Goal: Information Seeking & Learning: Find specific fact

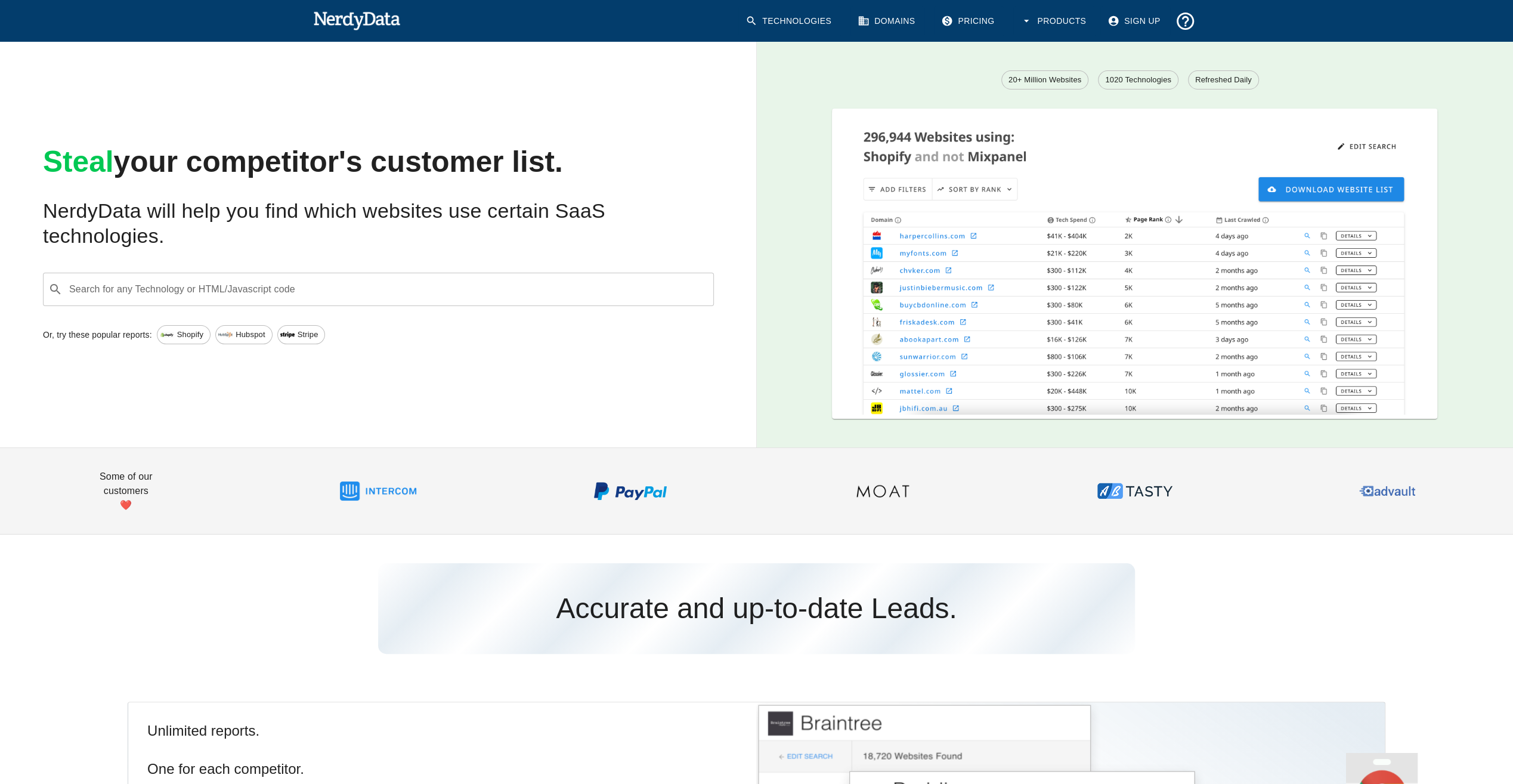
click at [372, 288] on input "Search for any Technology or HTML/Javascript code" at bounding box center [388, 289] width 641 height 22
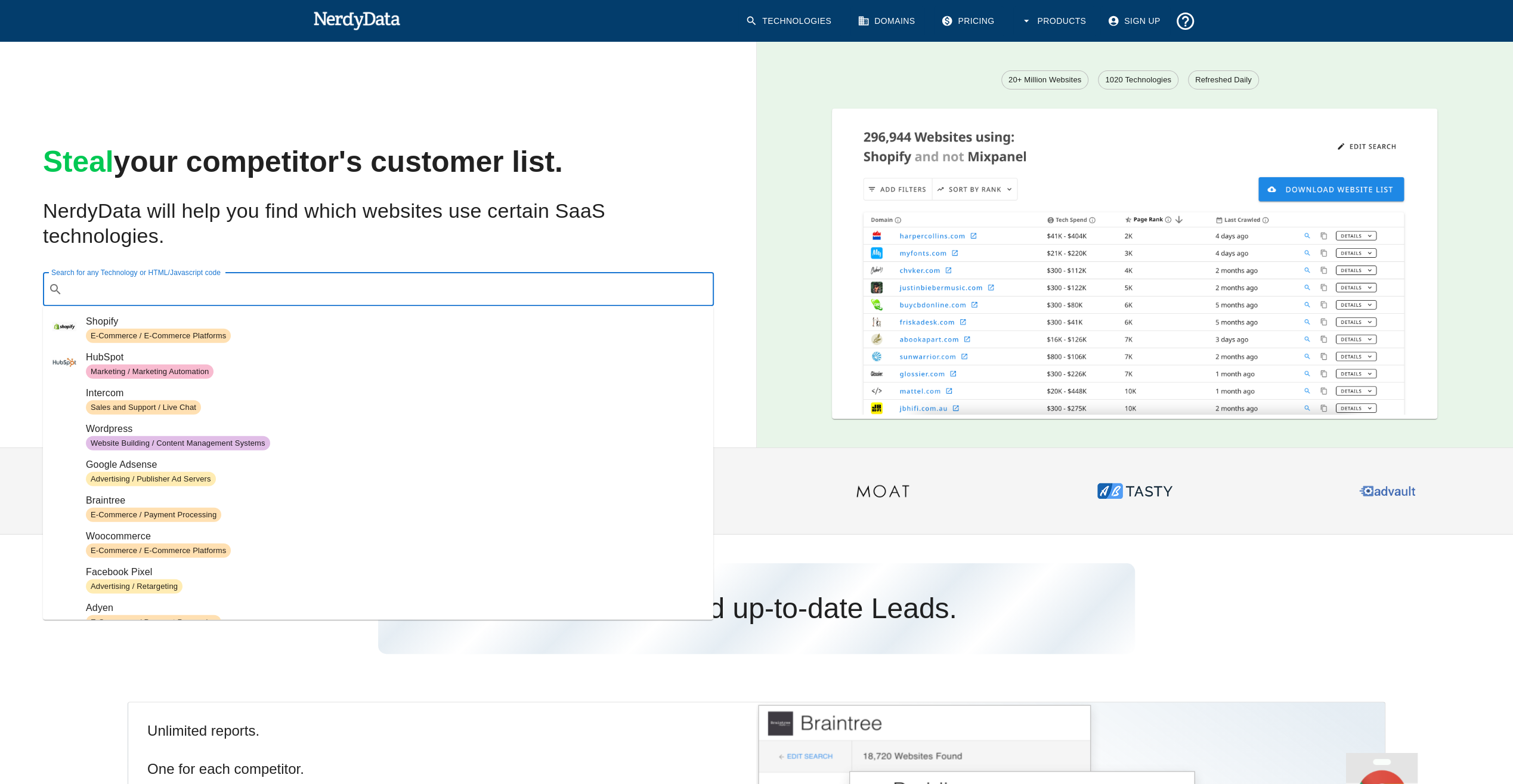
paste input "Digitecpharma"
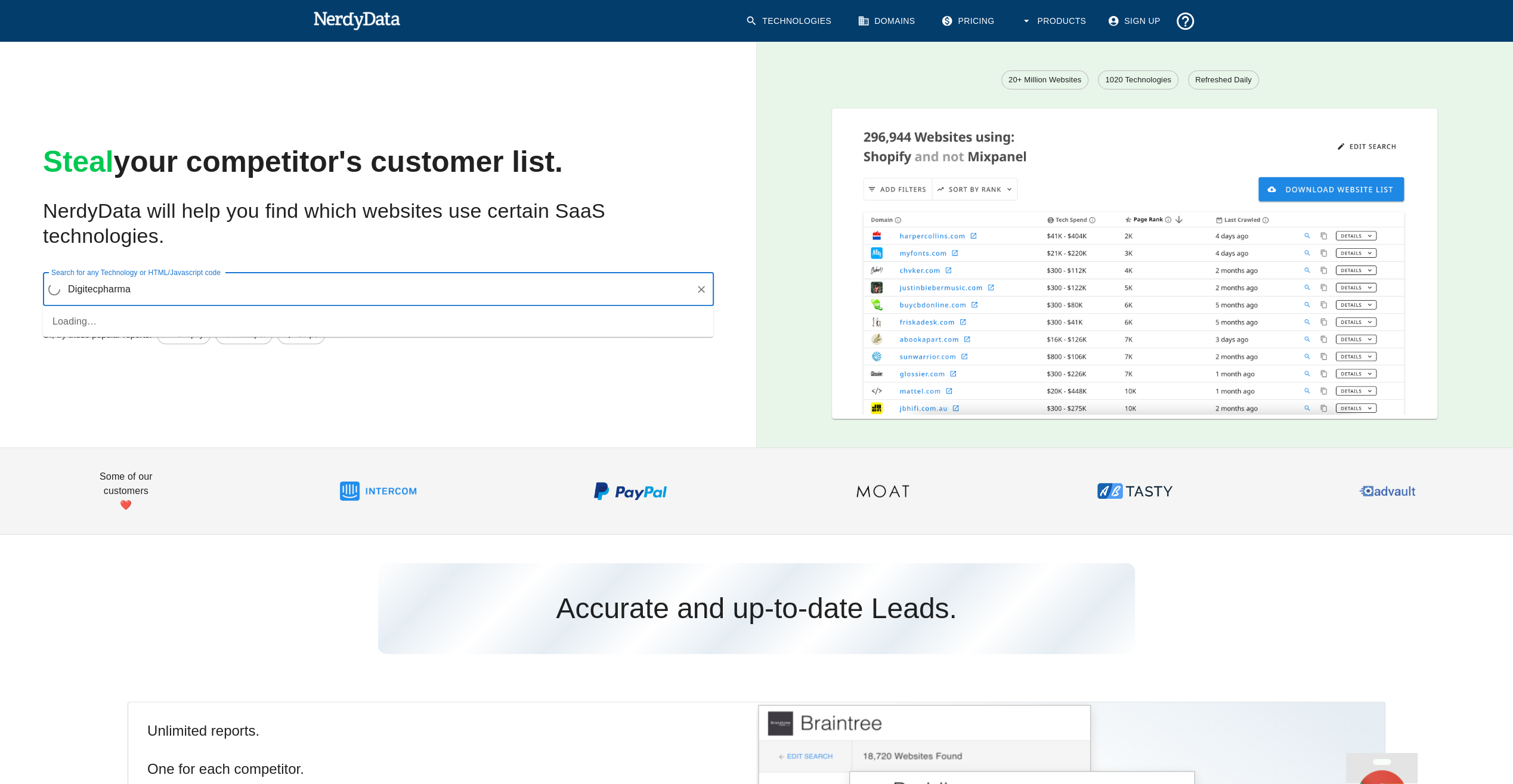
type input "Digitecpharma"
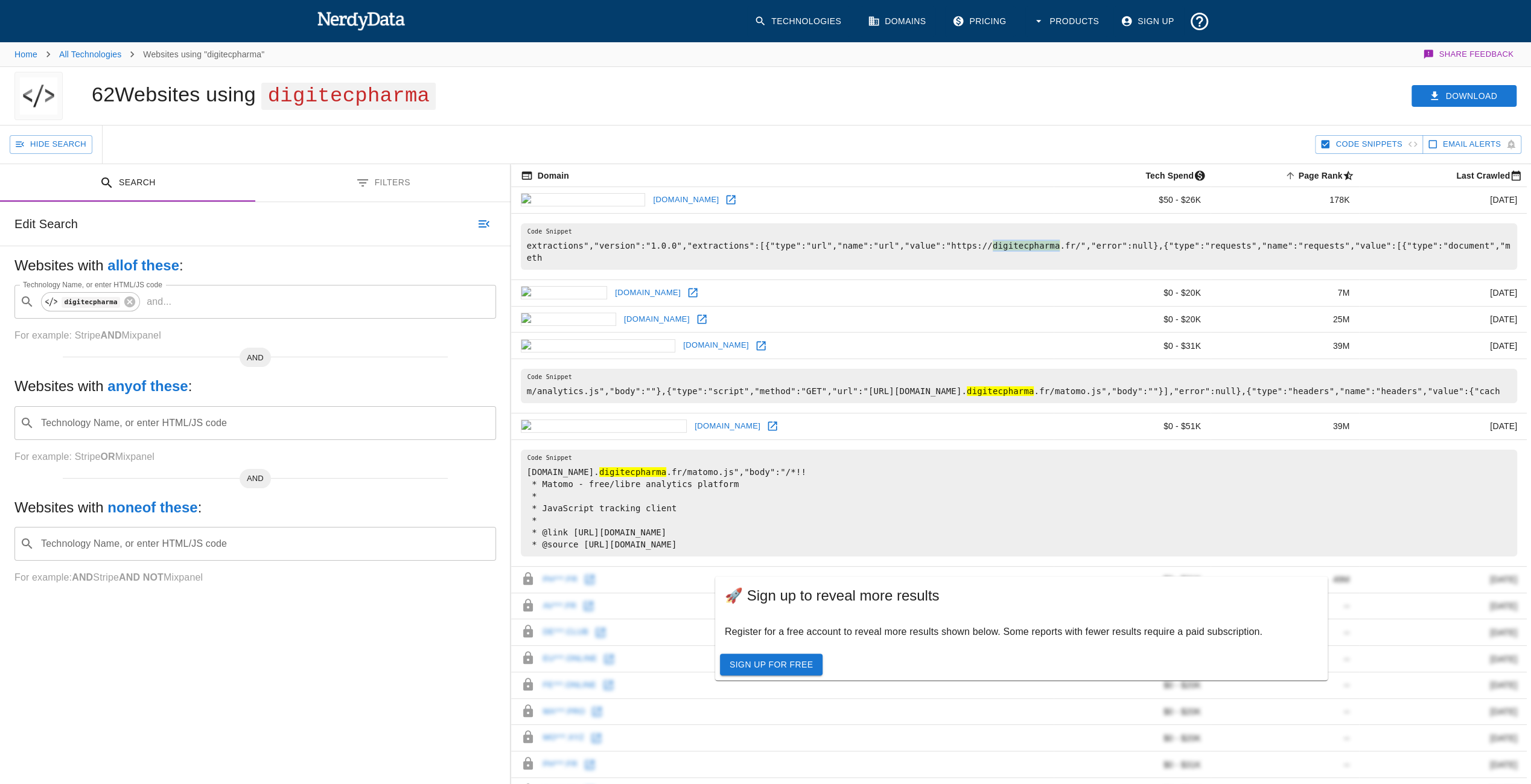
drag, startPoint x: 1014, startPoint y: 242, endPoint x: 953, endPoint y: 239, distance: 61.1
click at [953, 239] on pre "extractions","version":"1.0.0","extractions":[{"type":"url","name":"url","value…" at bounding box center [1019, 247] width 997 height 47
copy hl "digitecpharma"
